Goal: Task Accomplishment & Management: Use online tool/utility

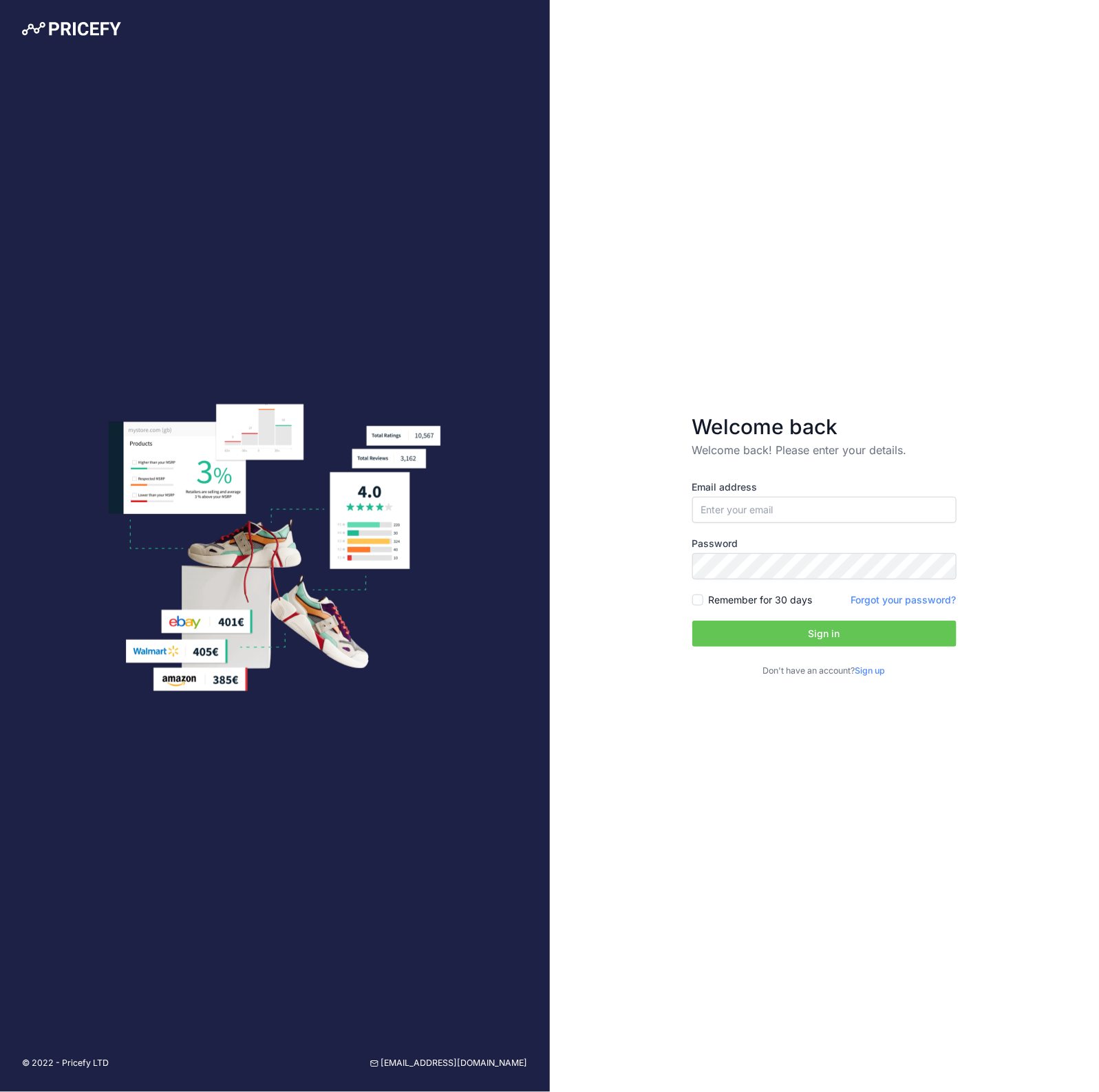
click at [767, 525] on div "Email address Password Remember for 30 days" at bounding box center [823, 578] width 264 height 196
click at [743, 483] on label "Email address" at bounding box center [823, 487] width 264 height 14
click at [709, 531] on div "Email address Password Remember for 30 days" at bounding box center [823, 578] width 264 height 196
click at [713, 507] on input "email" at bounding box center [823, 510] width 264 height 26
type input "[EMAIL_ADDRESS][DOMAIN_NAME]"
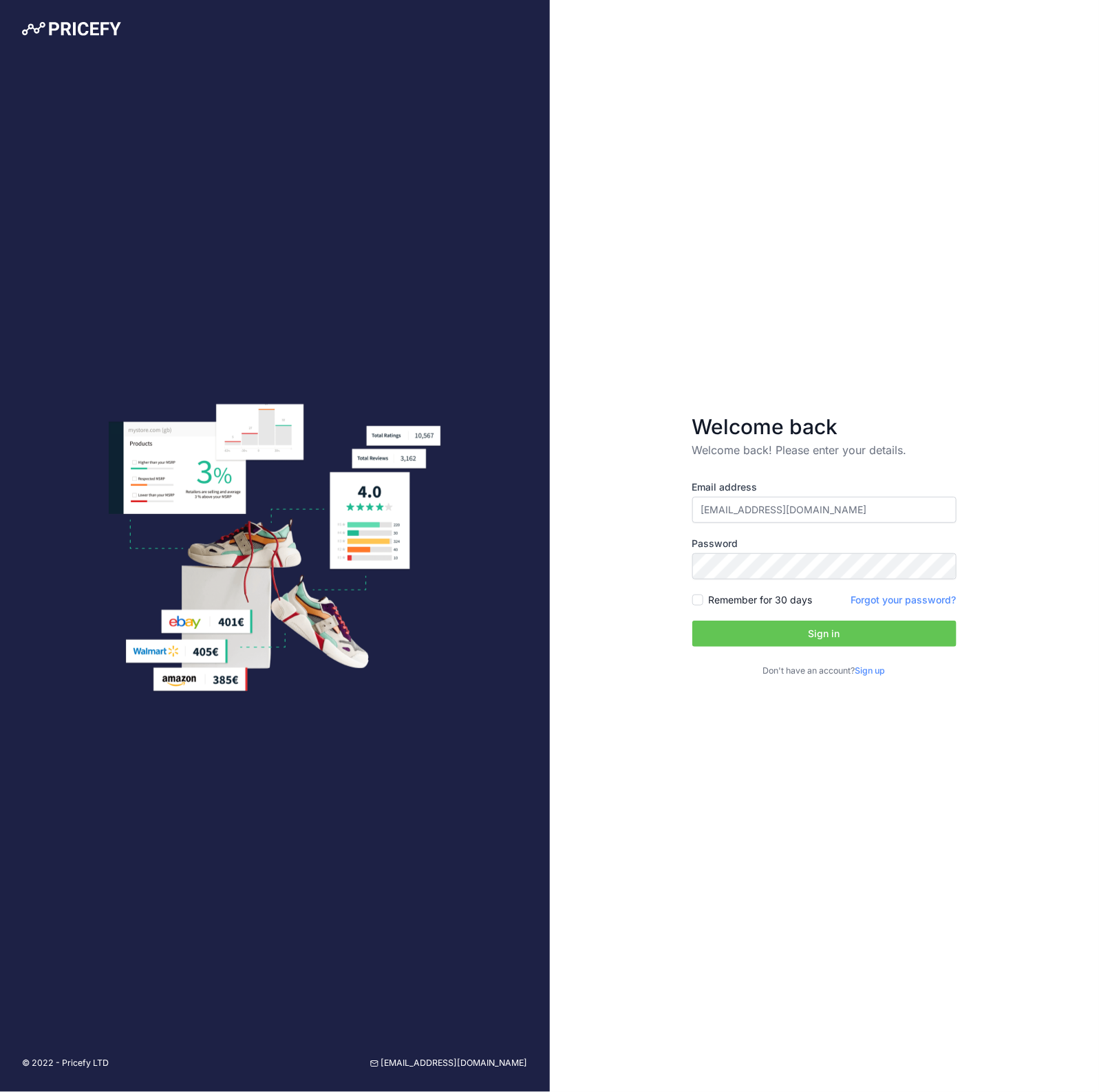
click at [863, 633] on button "Sign in" at bounding box center [823, 634] width 264 height 26
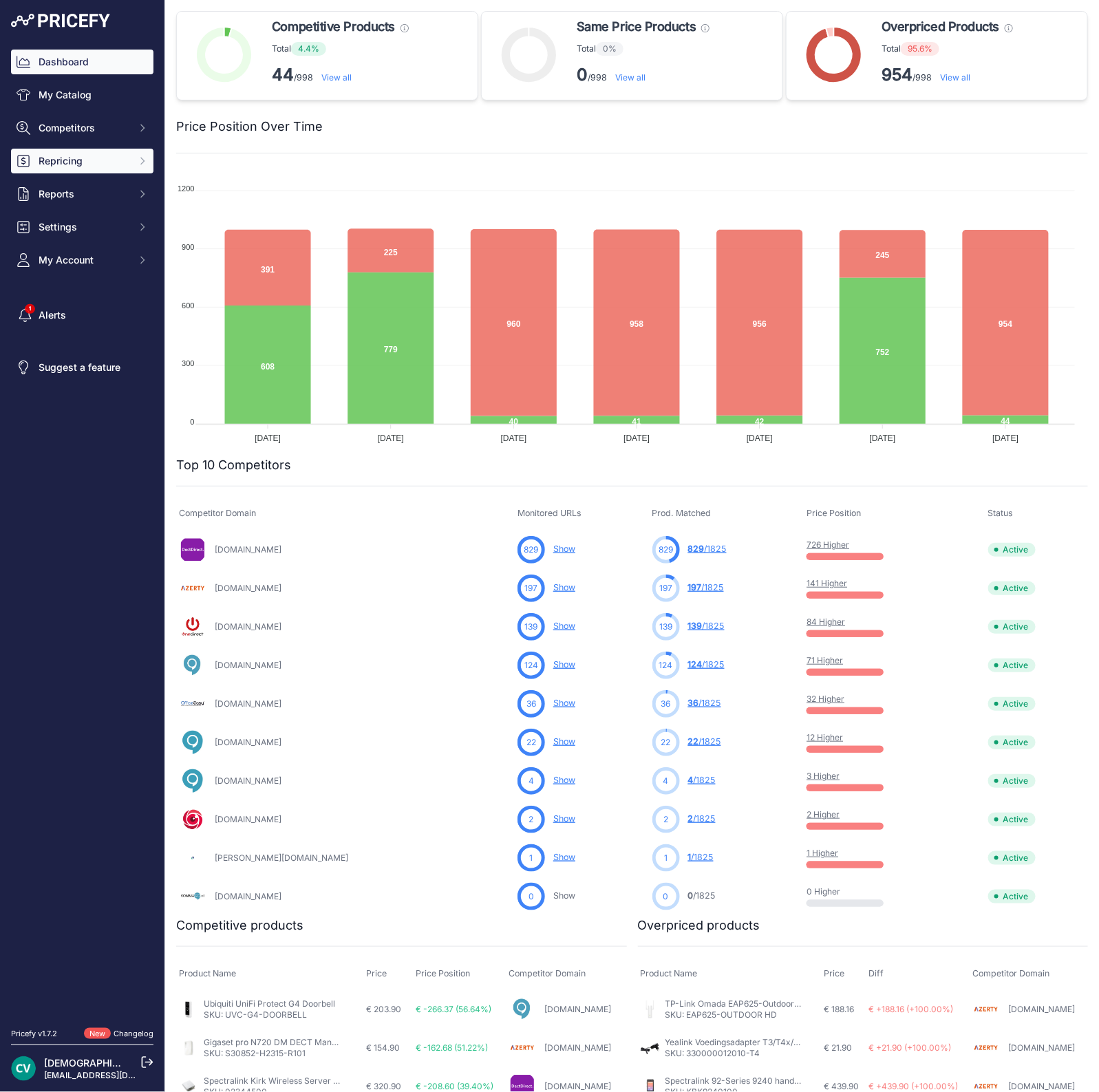
click at [99, 150] on button "Repricing" at bounding box center [82, 161] width 142 height 25
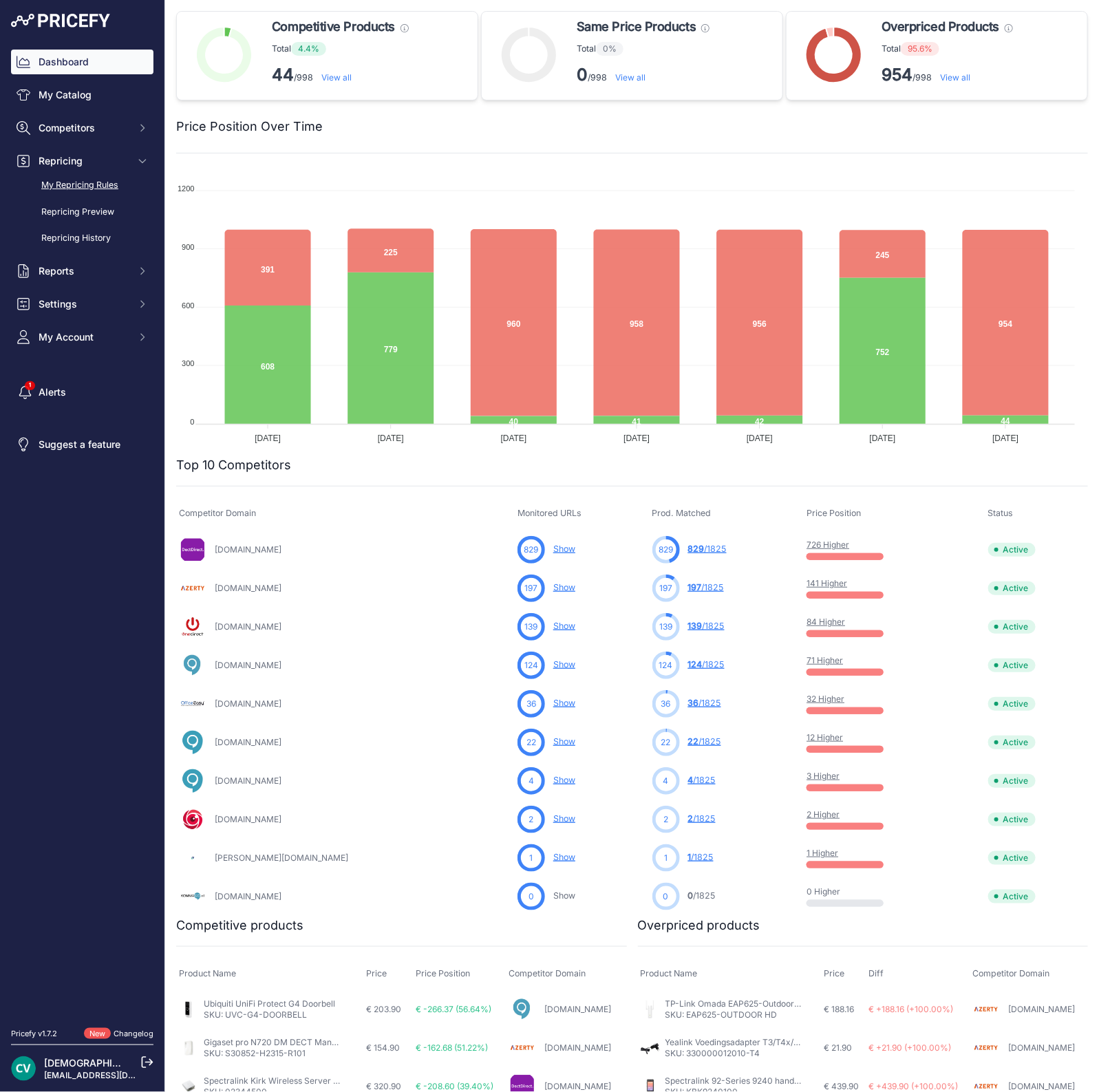
click at [107, 183] on link "My Repricing Rules" at bounding box center [82, 186] width 142 height 24
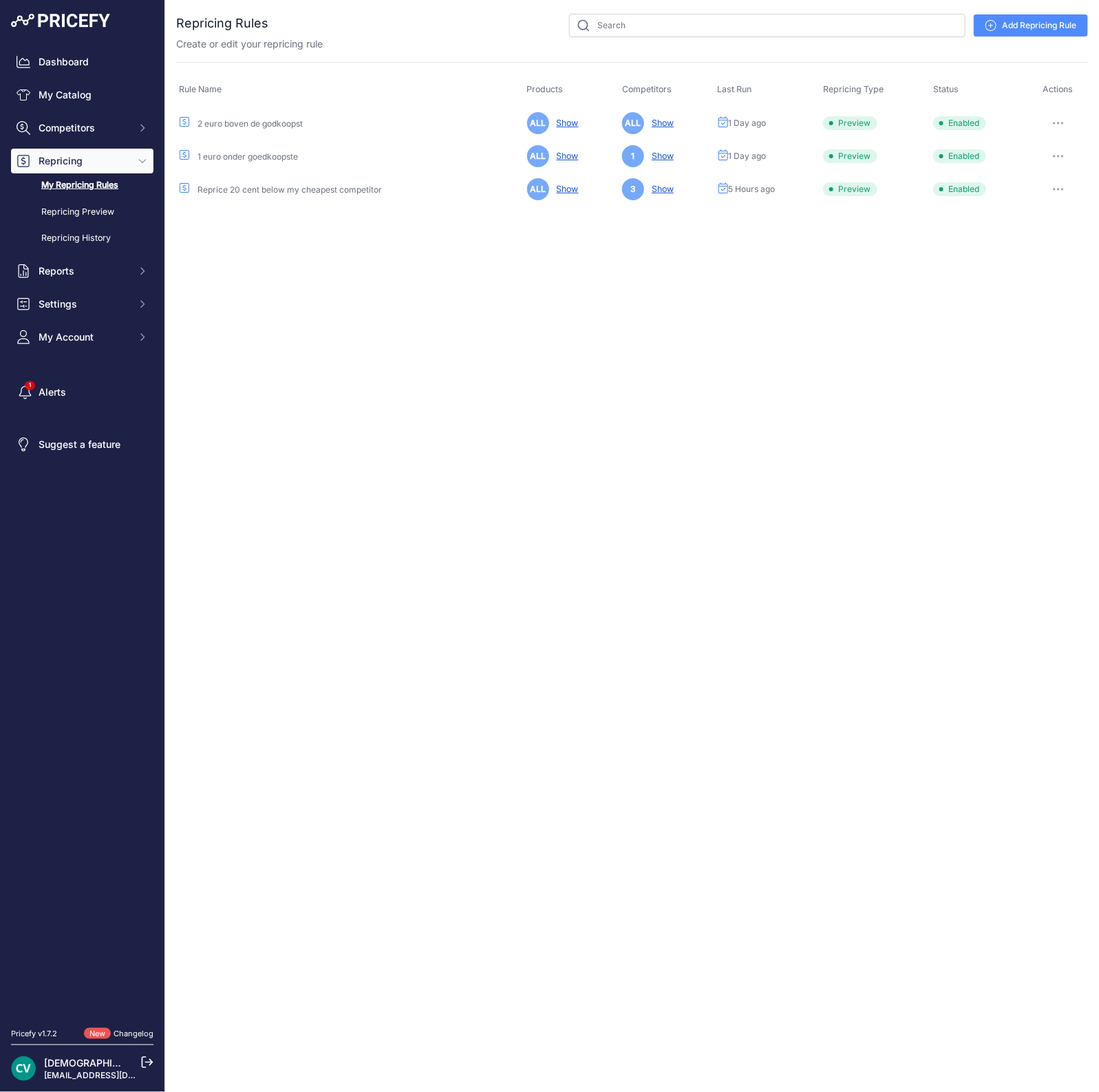
click at [1063, 119] on button "button" at bounding box center [1058, 123] width 27 height 19
click at [1041, 170] on button "Run Preview" at bounding box center [1041, 174] width 88 height 22
